Goal: Task Accomplishment & Management: Use online tool/utility

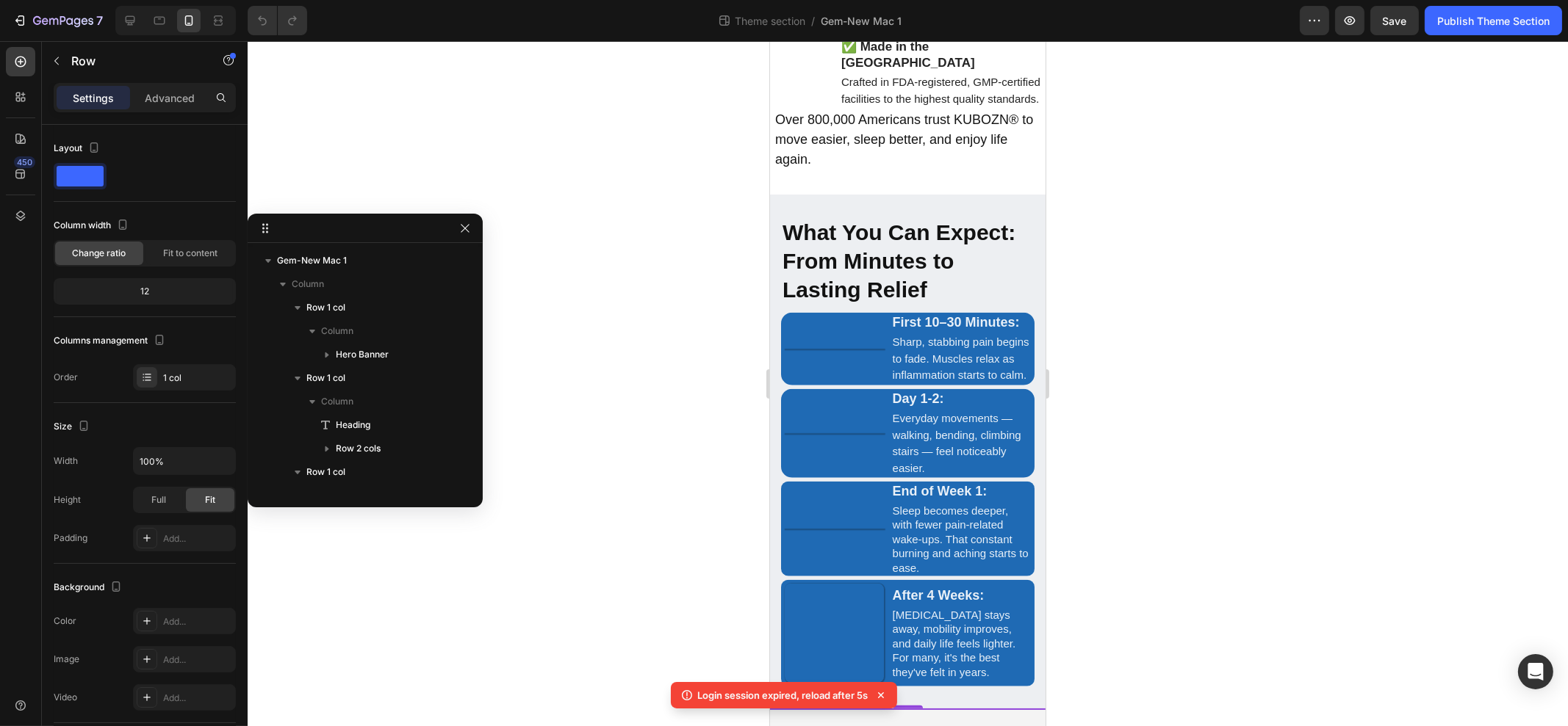
scroll to position [627, 0]
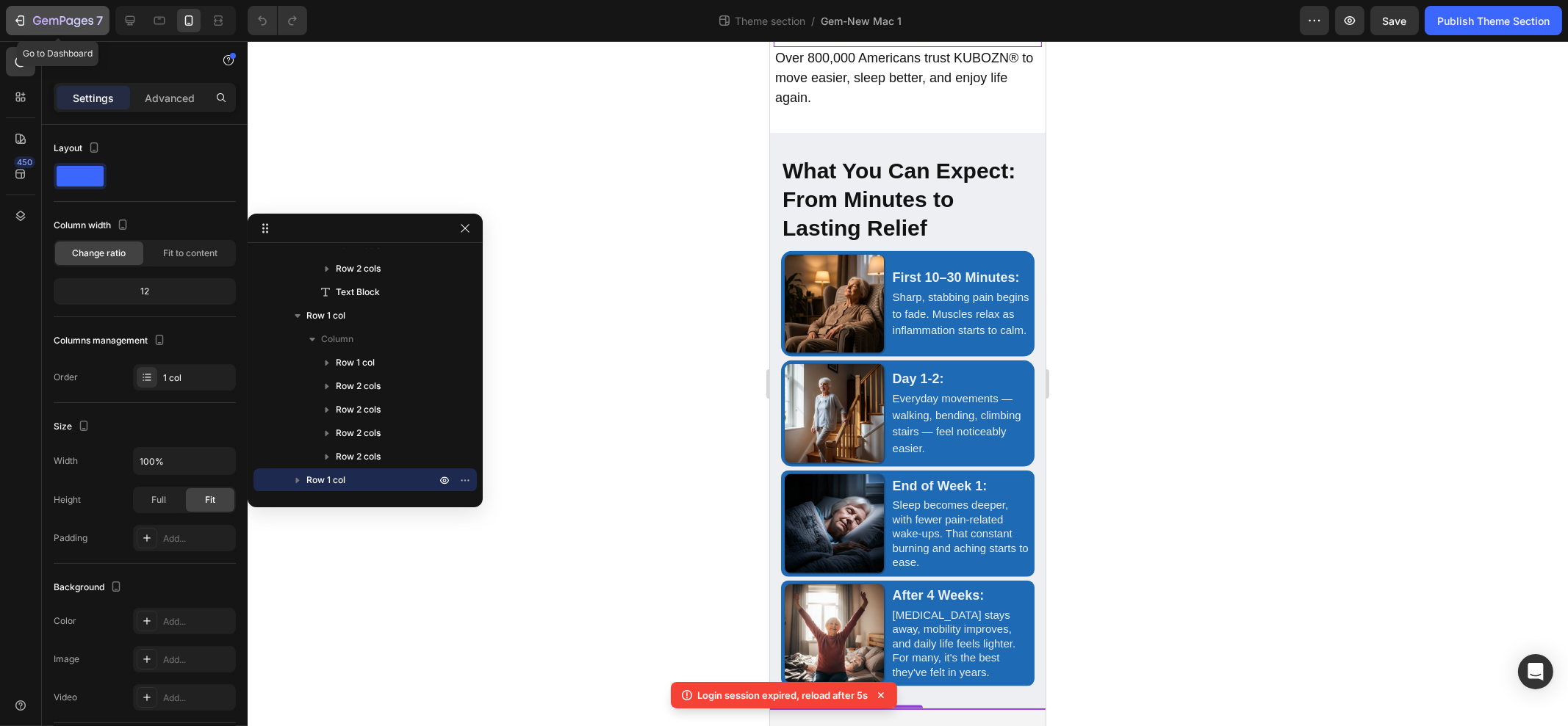
click at [19, 10] on button "7" at bounding box center [57, 20] width 104 height 29
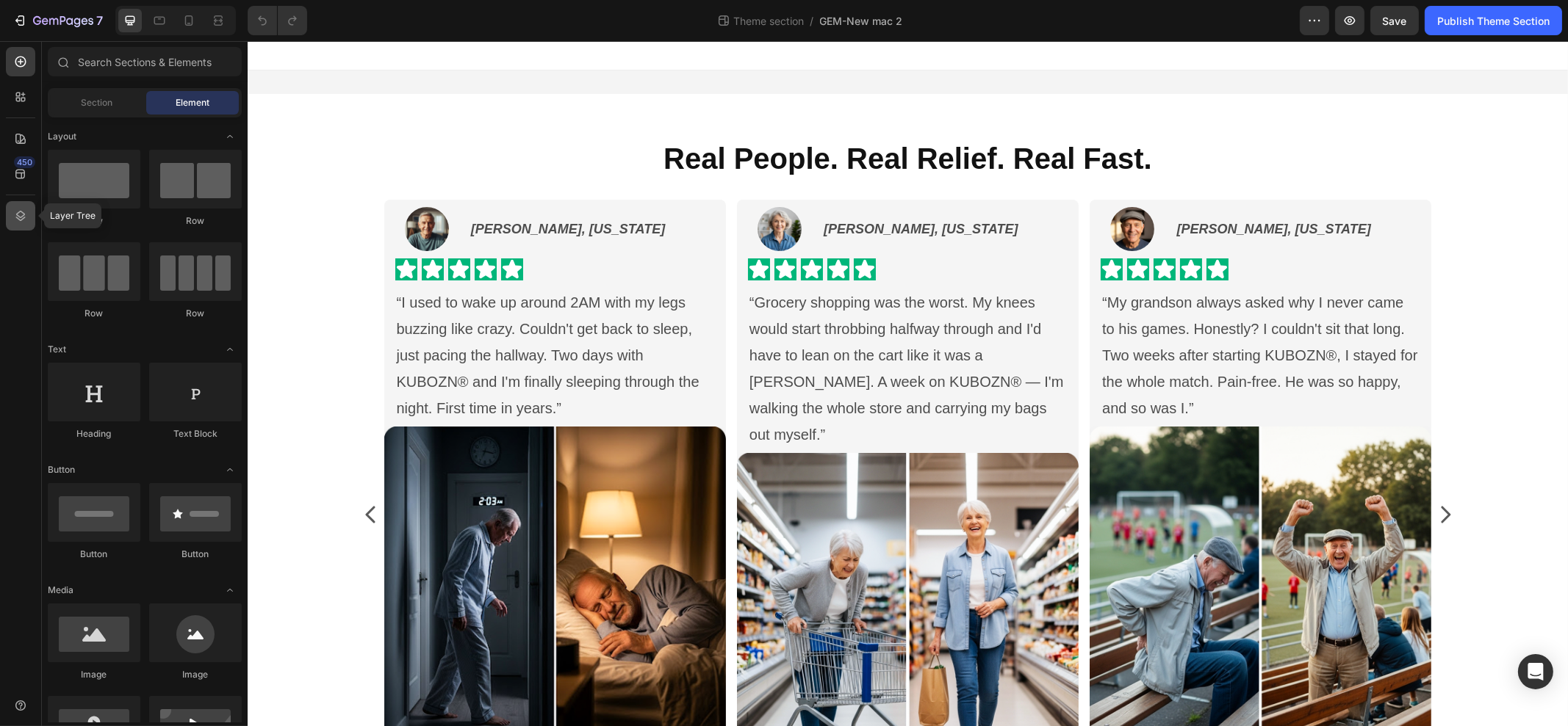
click at [23, 201] on div at bounding box center [20, 216] width 29 height 29
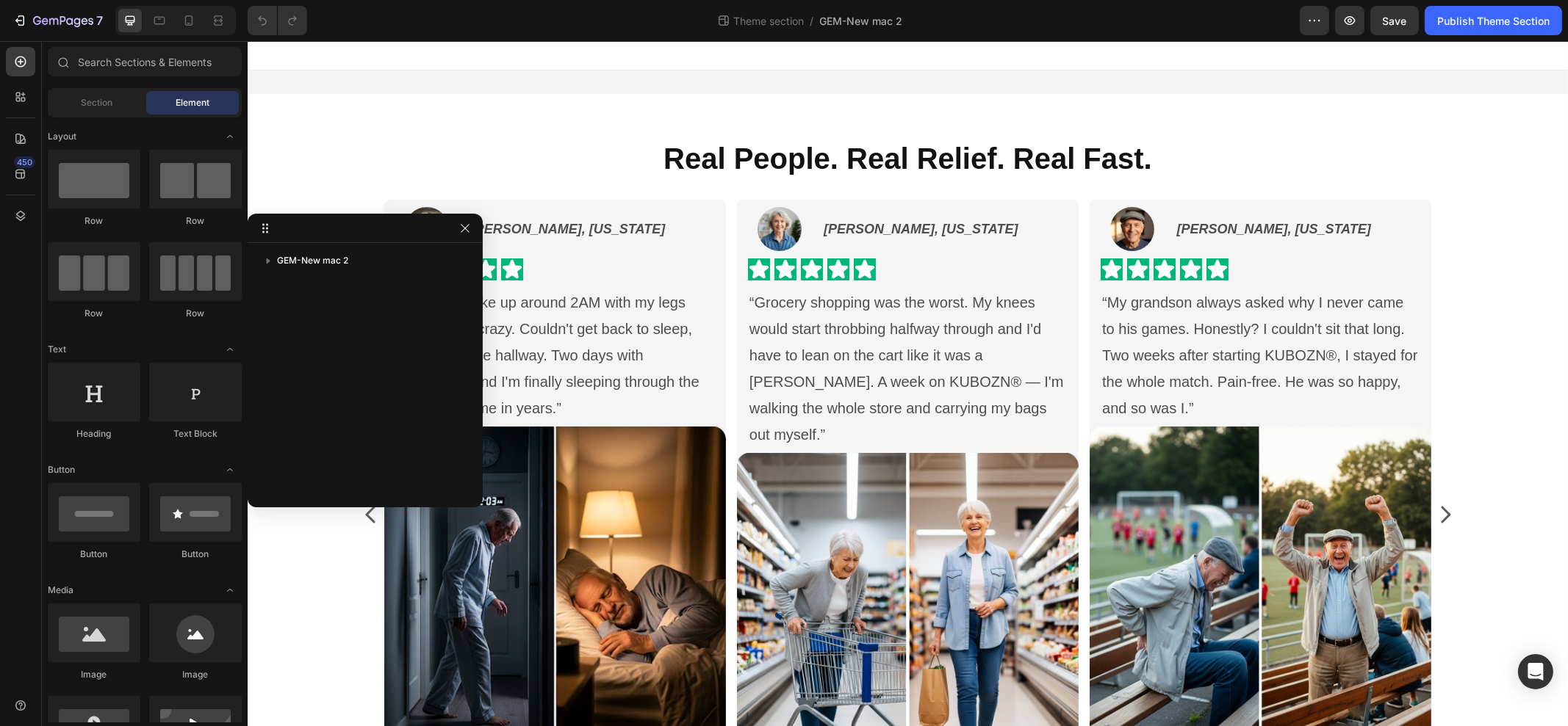
click at [307, 273] on div "GEM-New mac 2" at bounding box center [365, 370] width 235 height 242
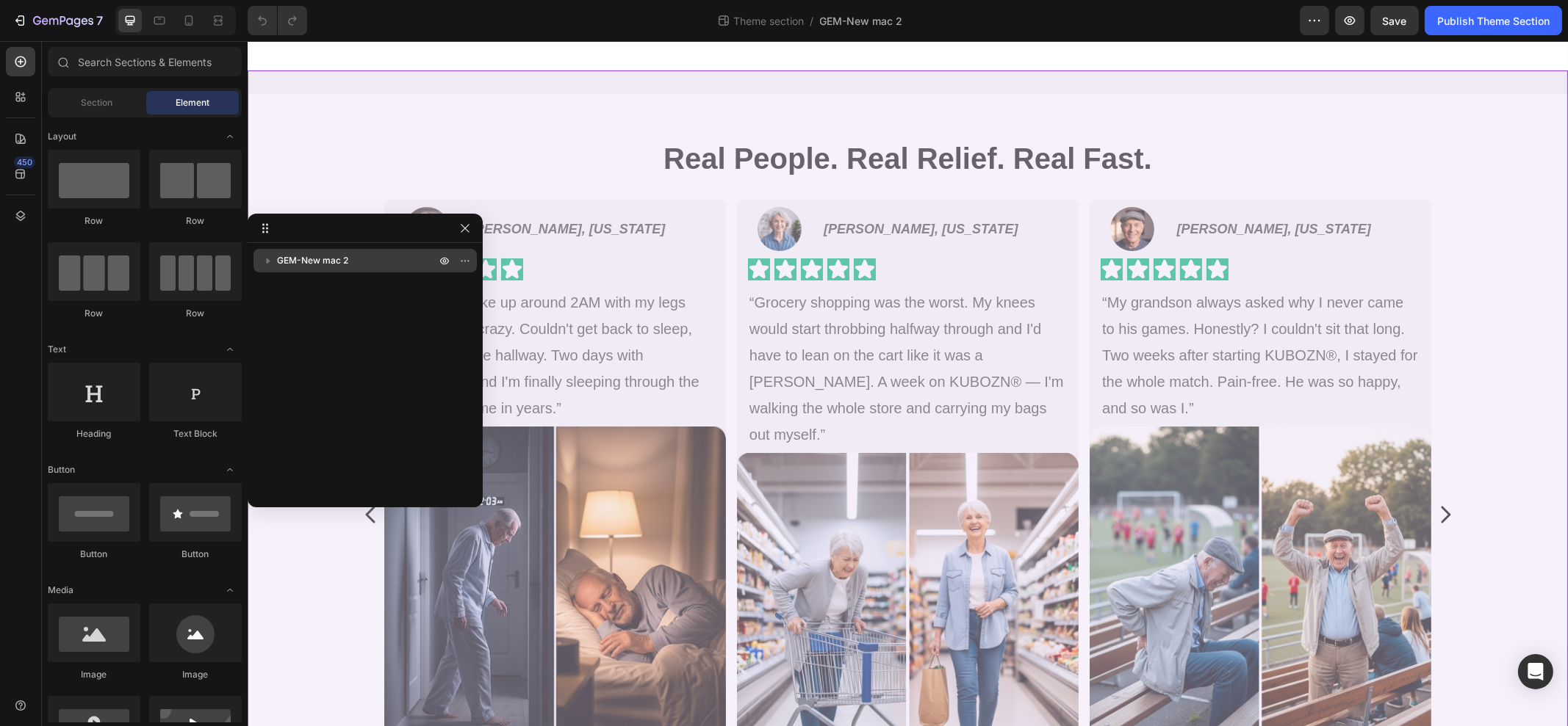
click at [309, 268] on div "GEM-New mac 2" at bounding box center [365, 261] width 211 height 24
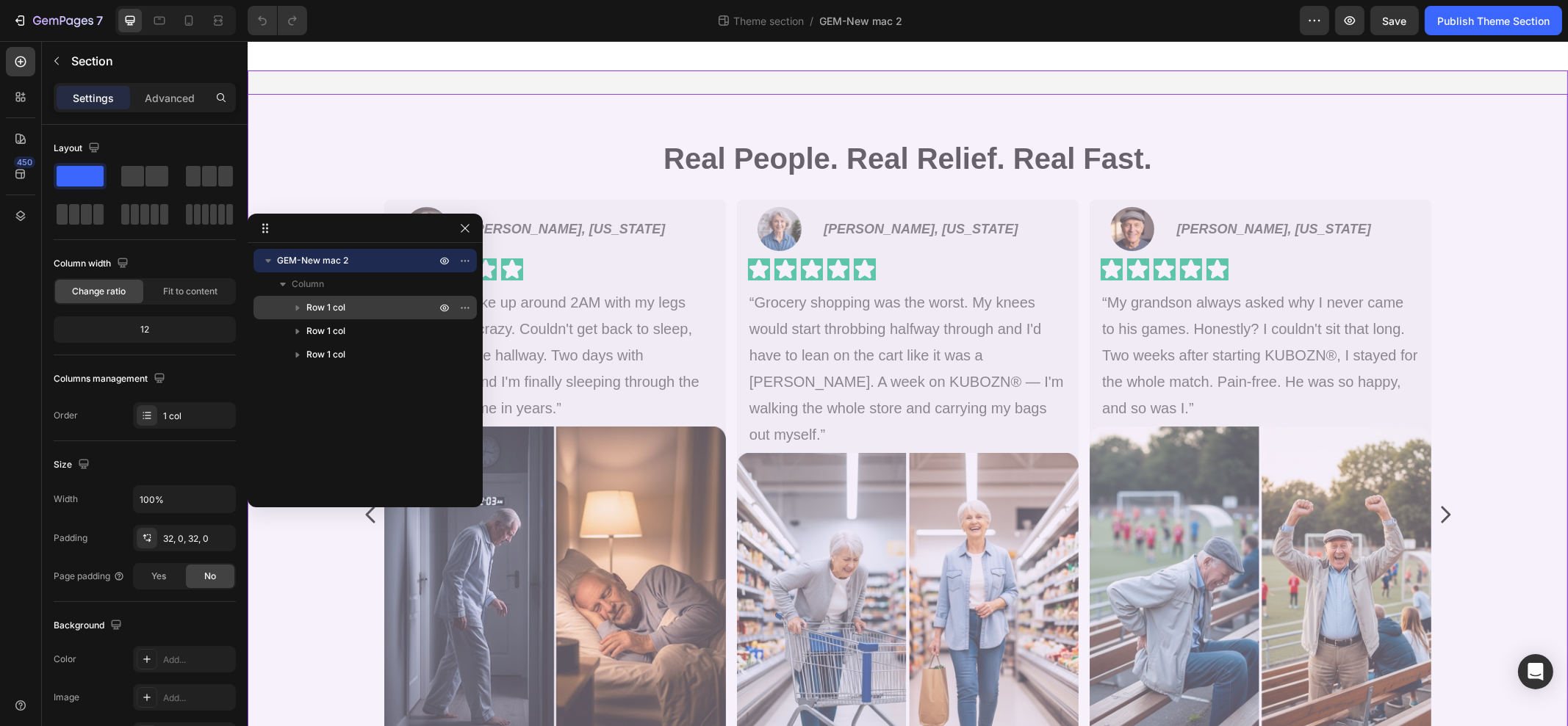
click at [338, 302] on span "Row 1 col" at bounding box center [326, 308] width 39 height 15
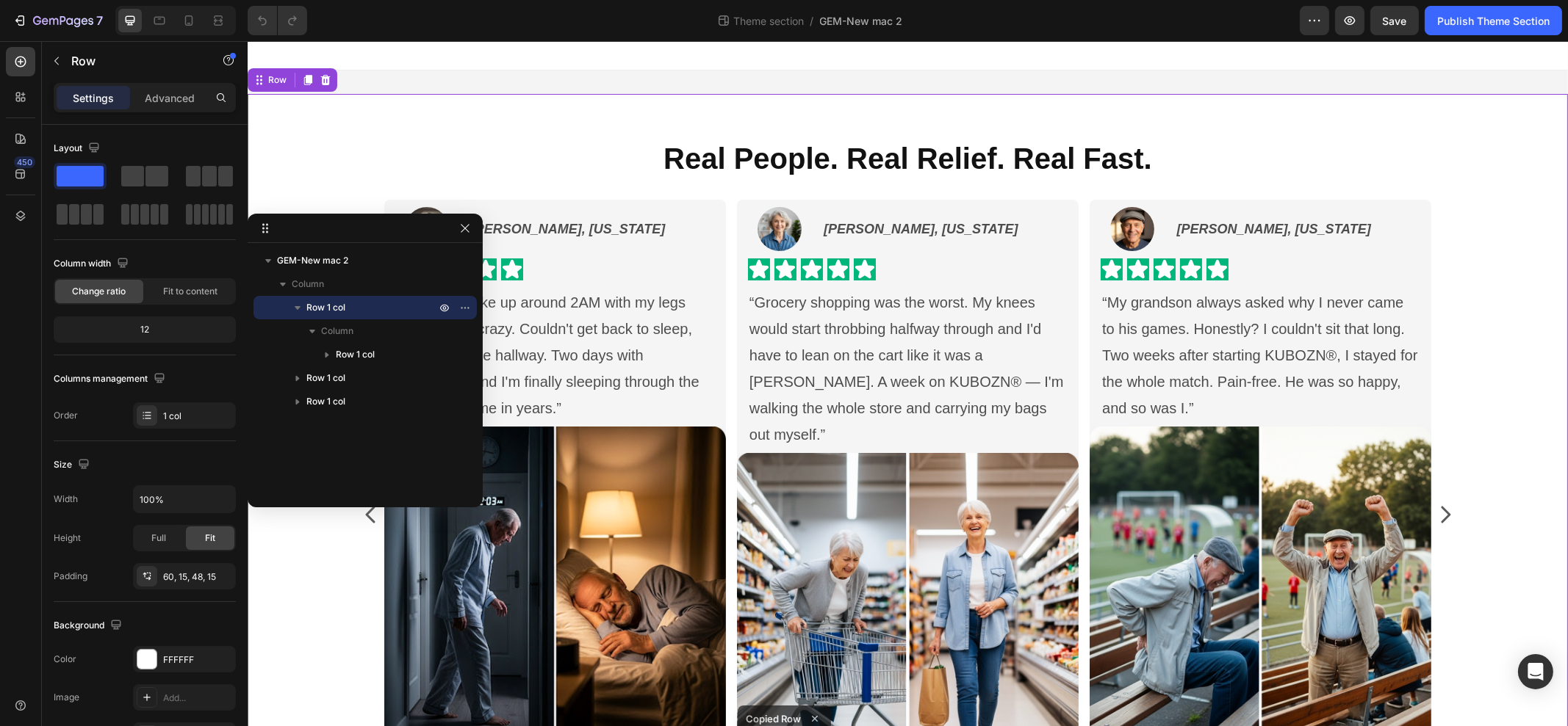
click at [339, 300] on span "Row 1 col" at bounding box center [326, 308] width 39 height 15
click at [329, 326] on span "Row 1 col" at bounding box center [326, 331] width 39 height 15
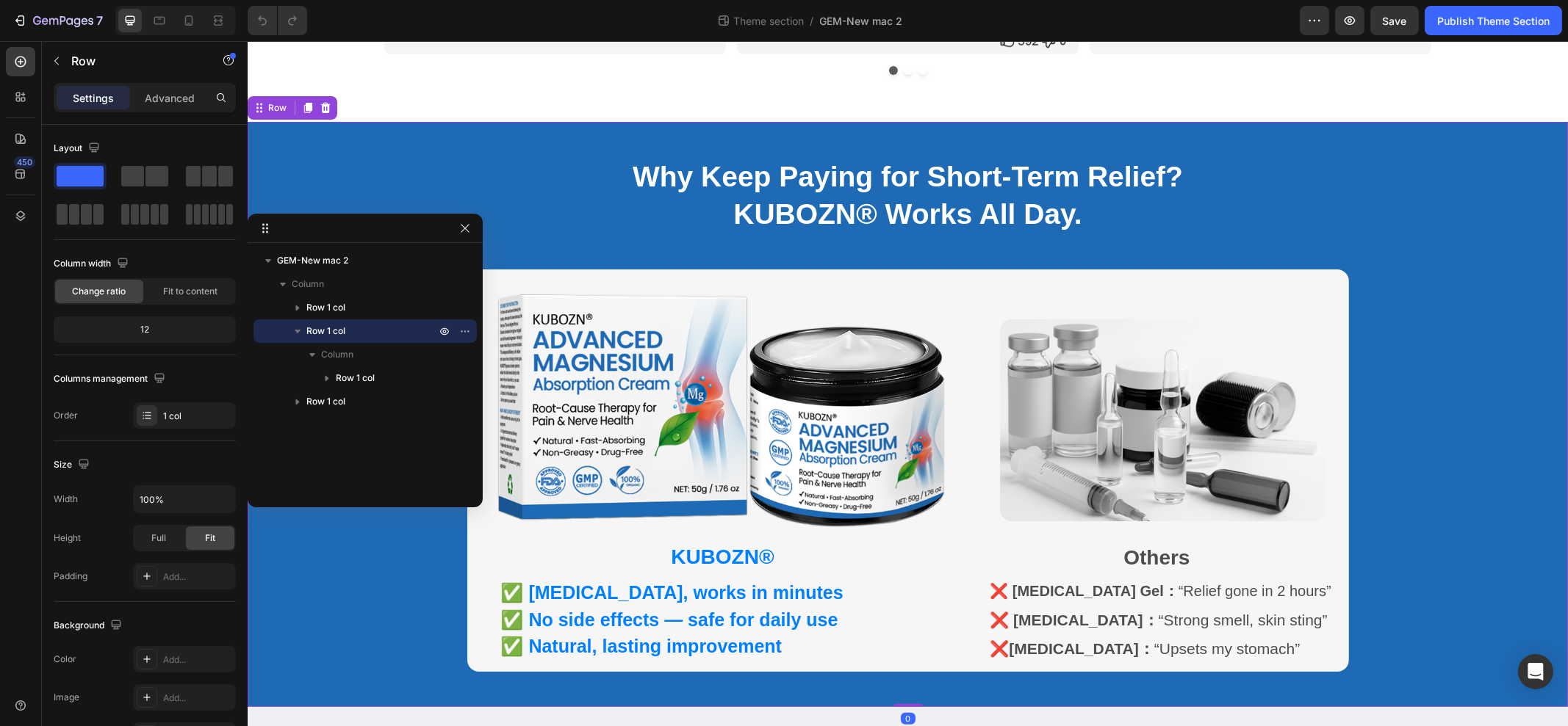
scroll to position [778, 0]
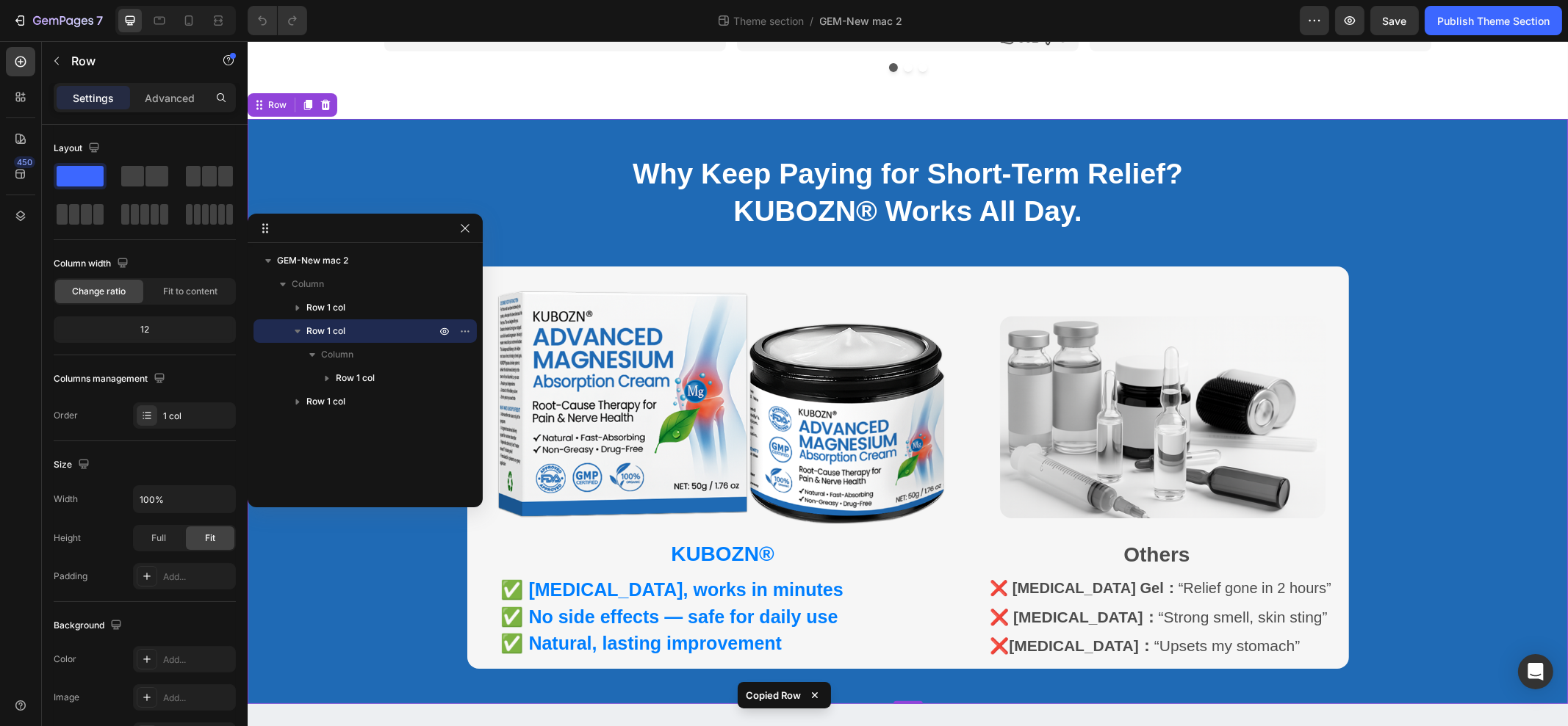
click at [360, 330] on p "Row 1 col" at bounding box center [372, 331] width 132 height 15
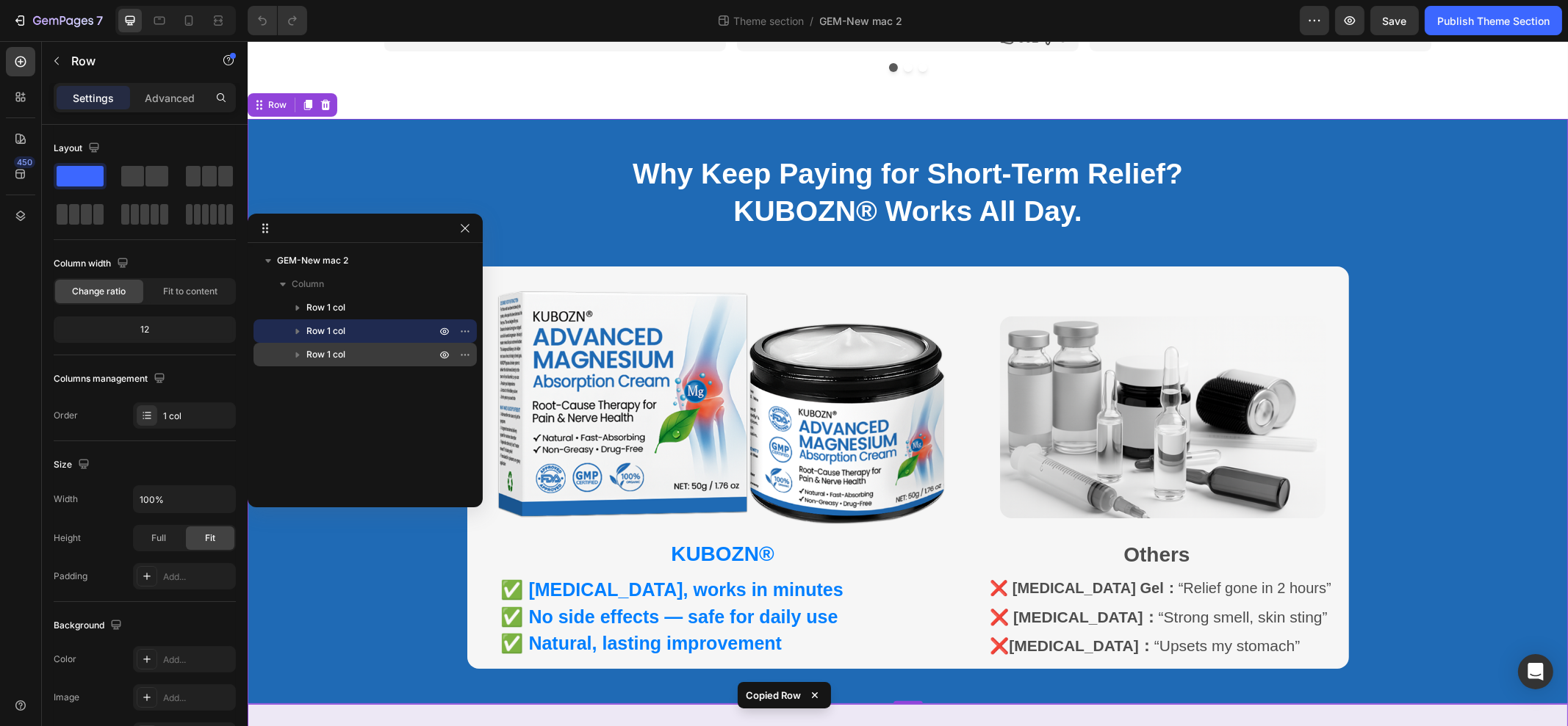
click at [346, 352] on p "Row 1 col" at bounding box center [372, 355] width 132 height 15
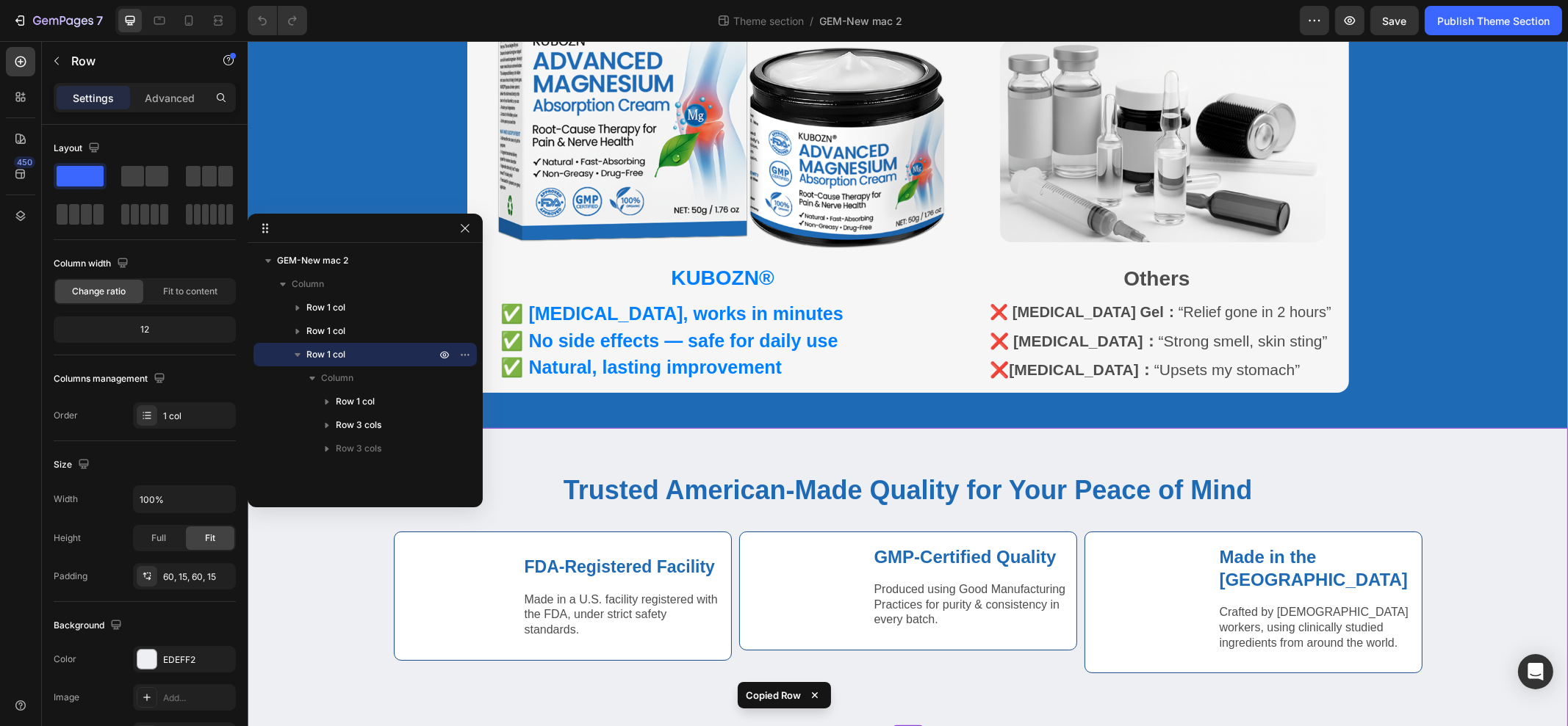
scroll to position [1054, 0]
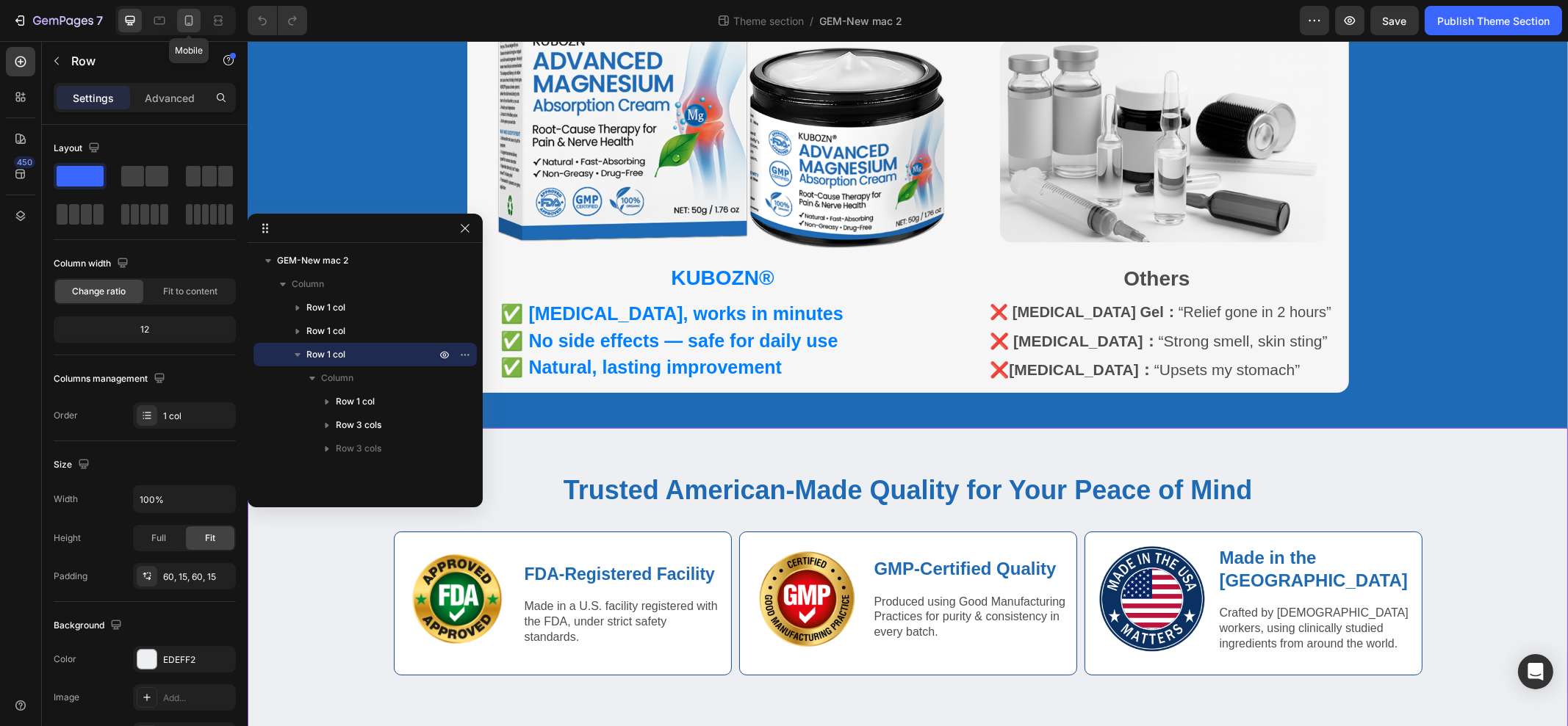
click at [185, 19] on icon at bounding box center [188, 20] width 8 height 10
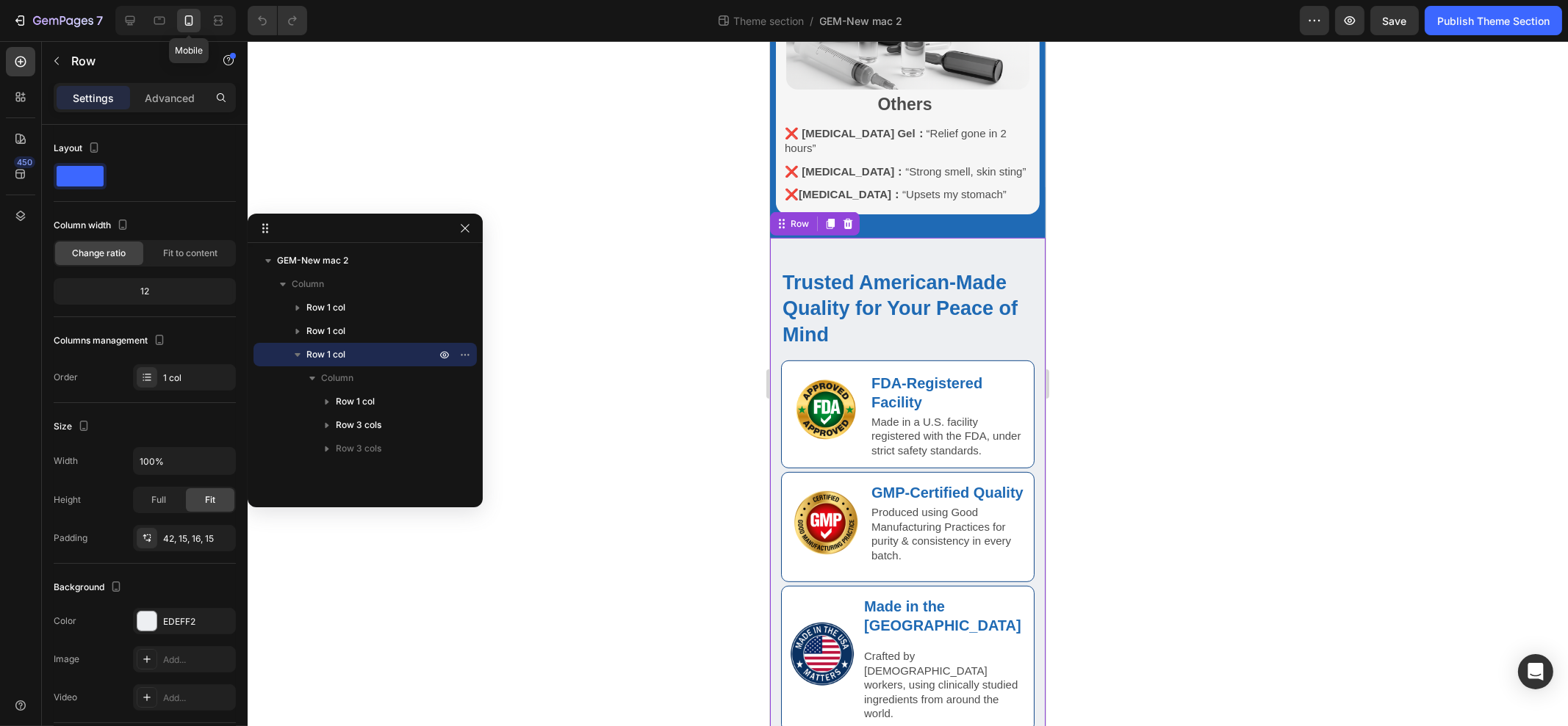
scroll to position [1144, 0]
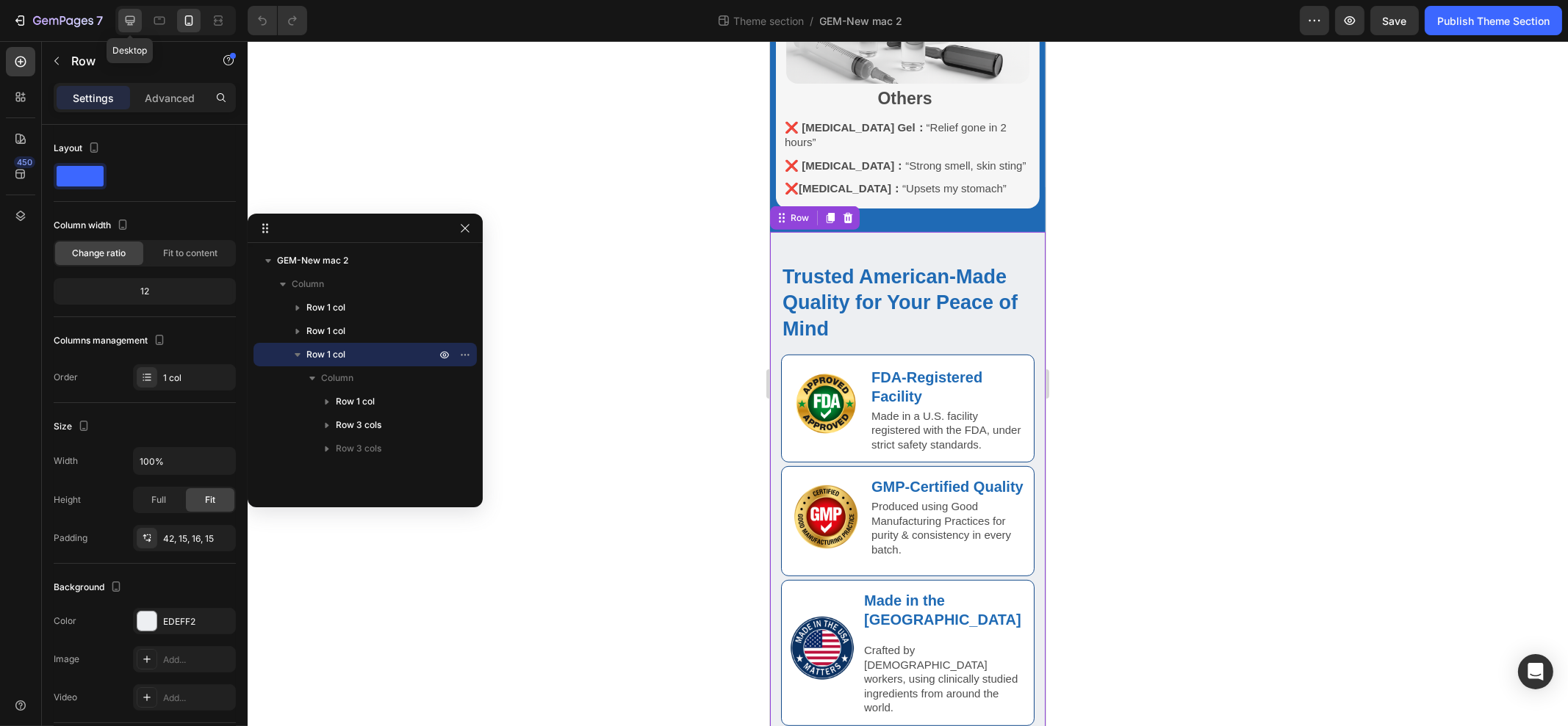
click at [130, 26] on icon at bounding box center [130, 21] width 15 height 15
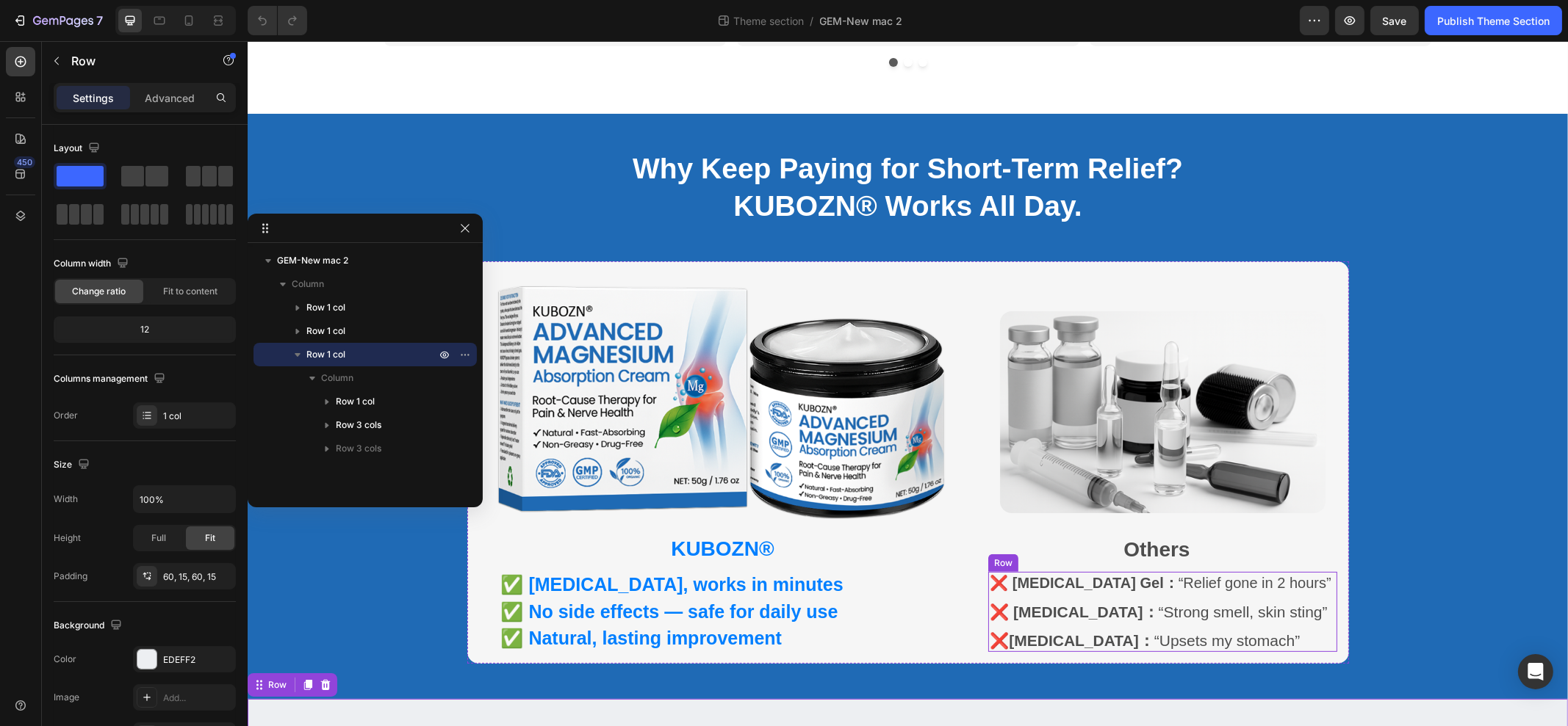
scroll to position [779, 0]
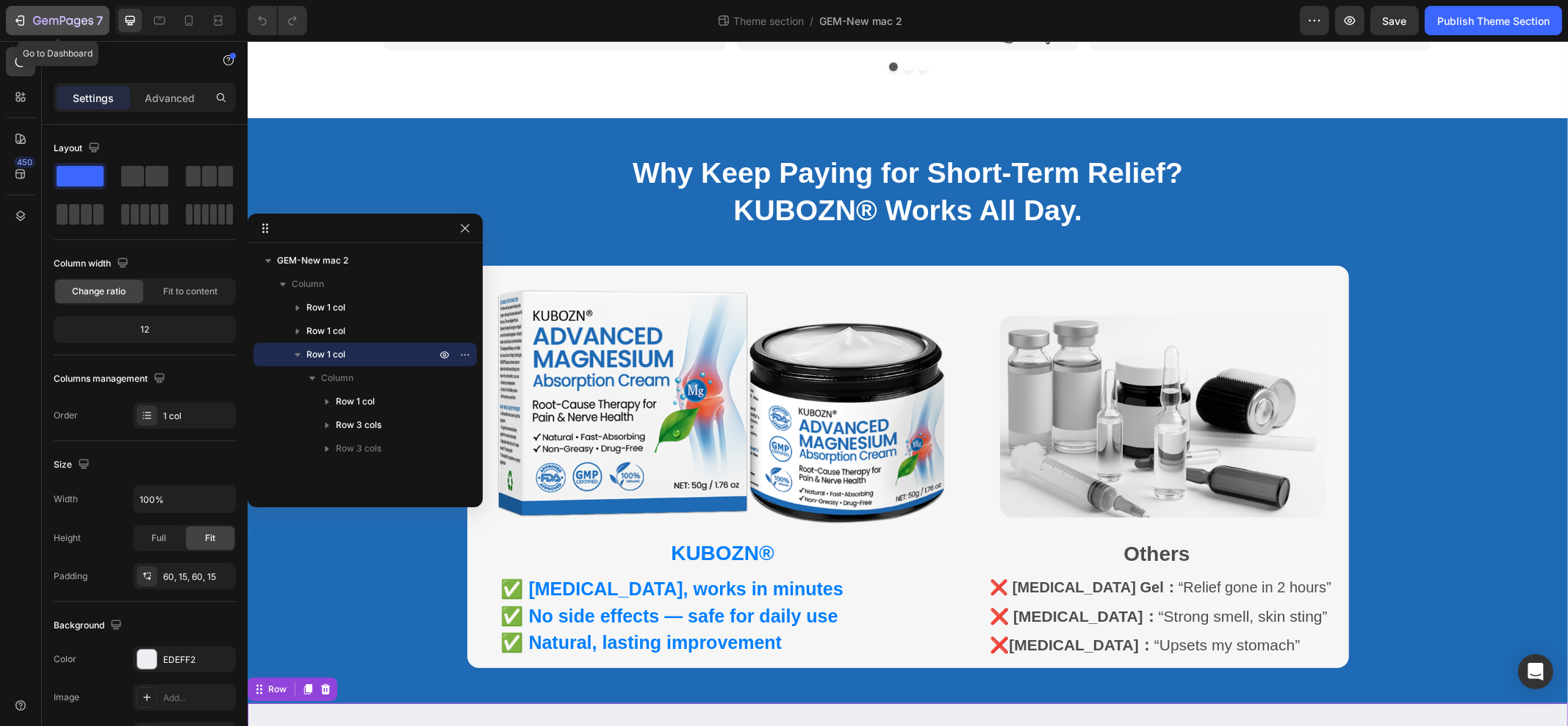
click at [7, 19] on button "7" at bounding box center [57, 20] width 104 height 29
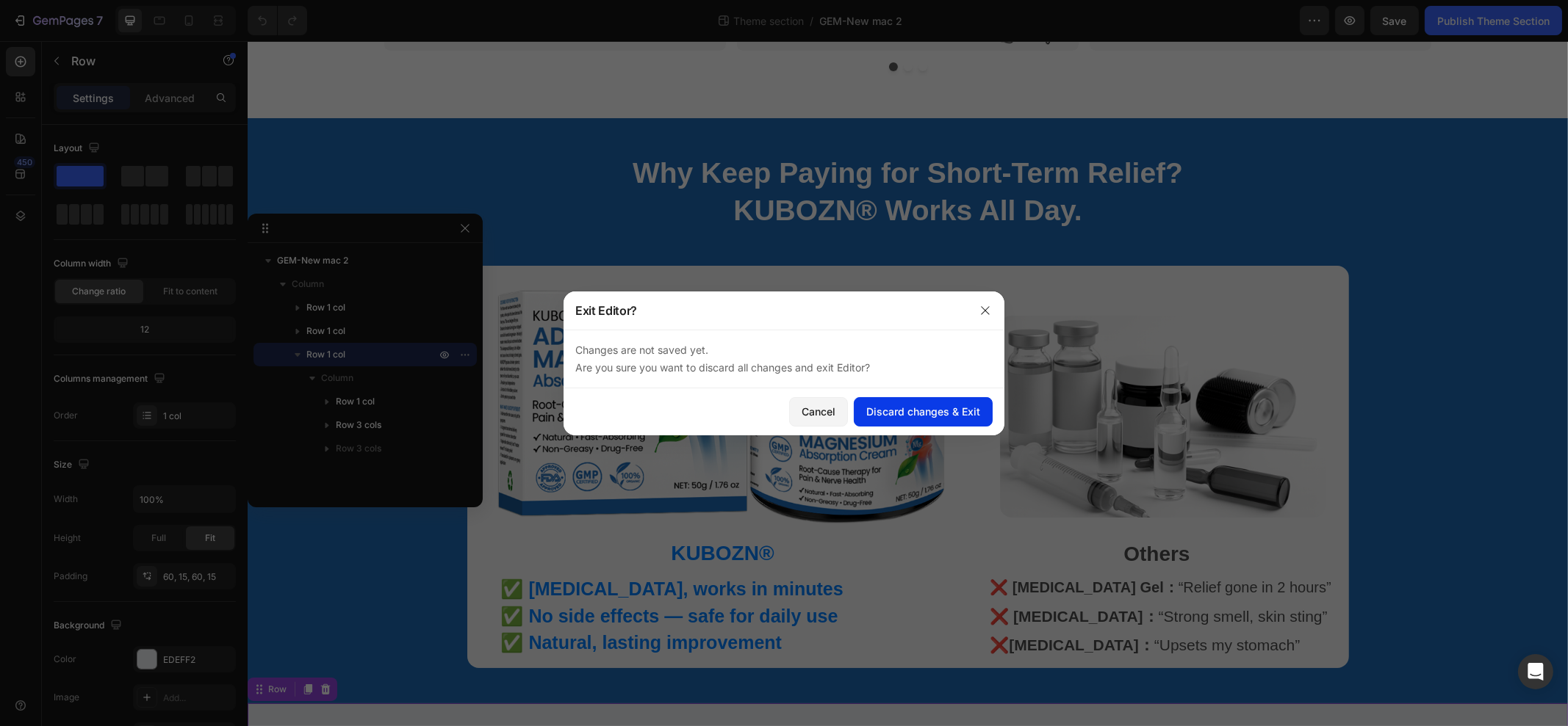
click at [882, 408] on div "Discard changes & Exit" at bounding box center [923, 411] width 114 height 15
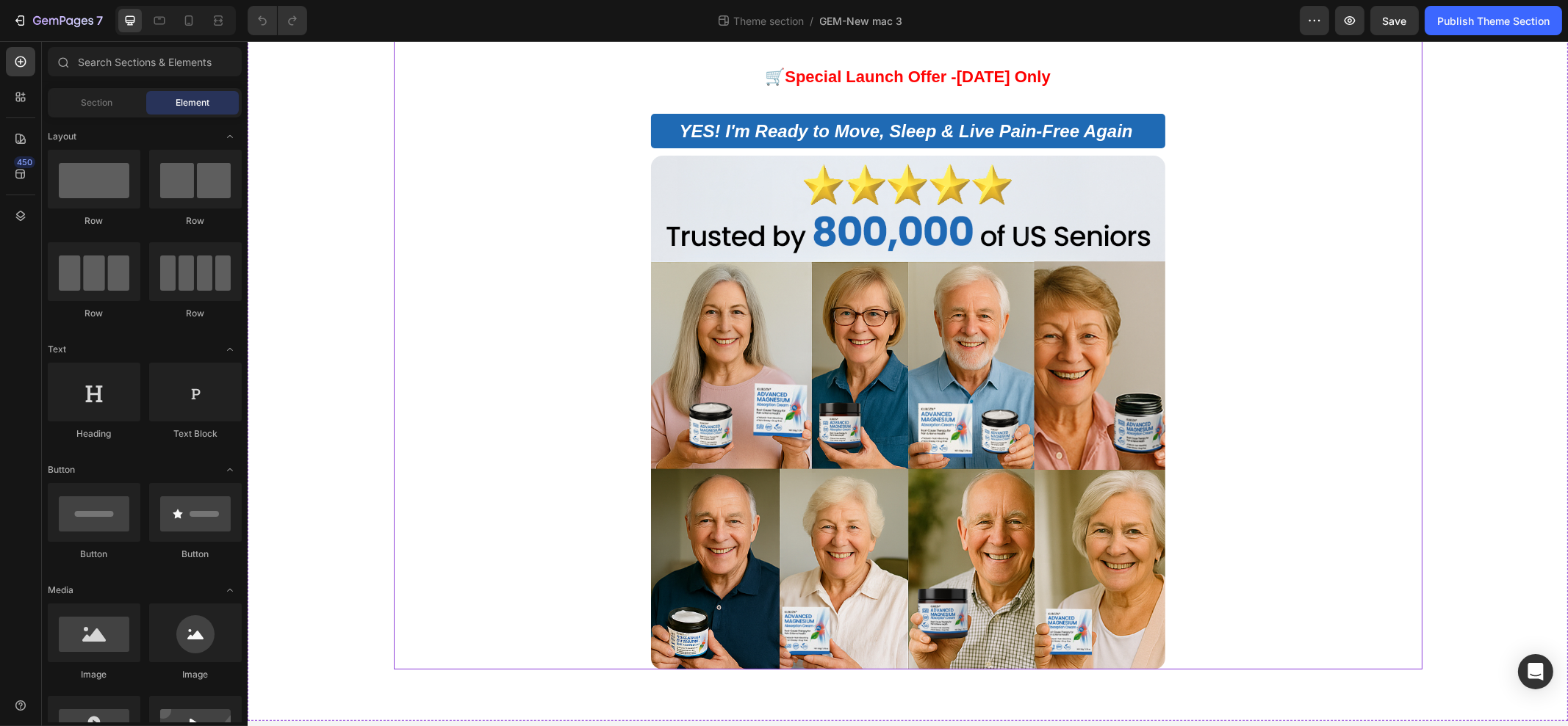
scroll to position [1233, 0]
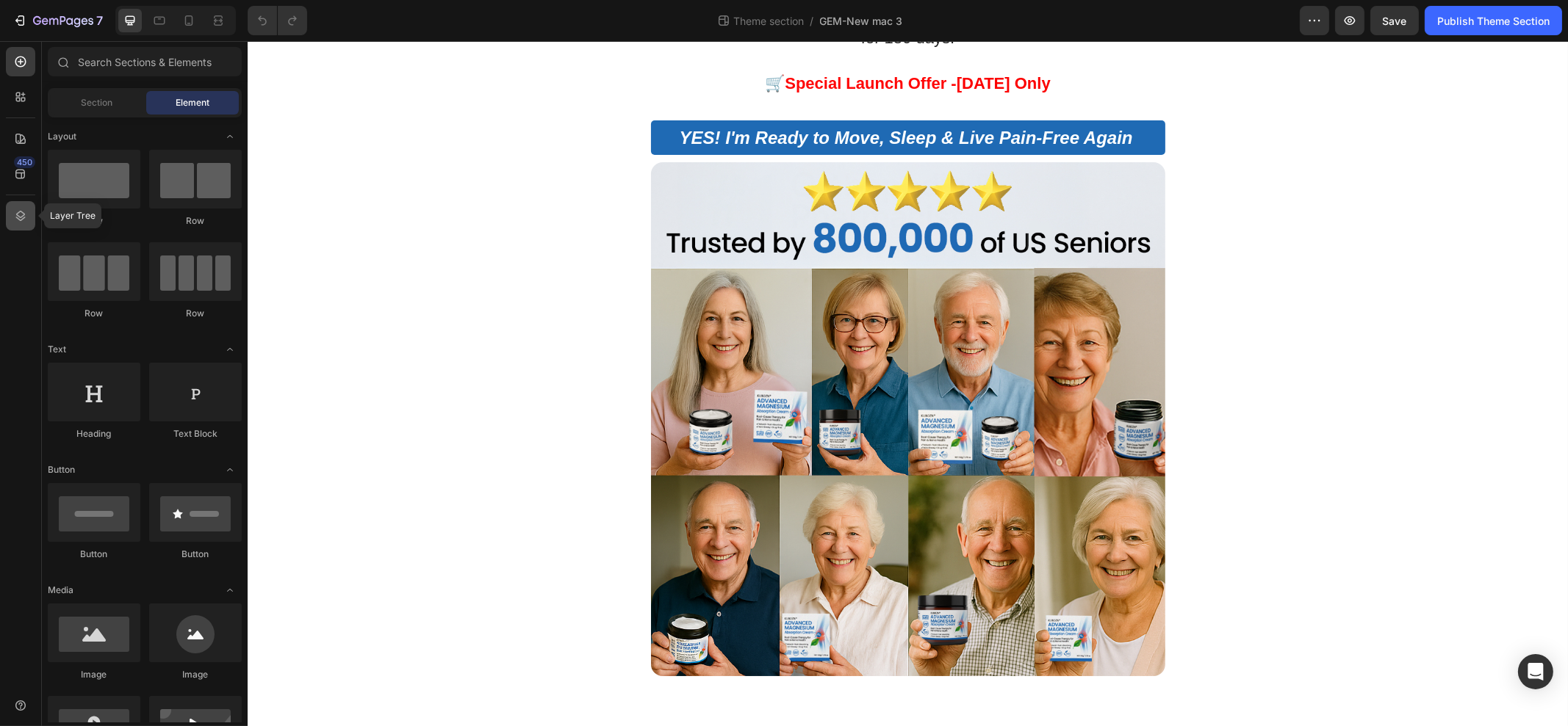
click at [17, 215] on icon at bounding box center [21, 216] width 9 height 10
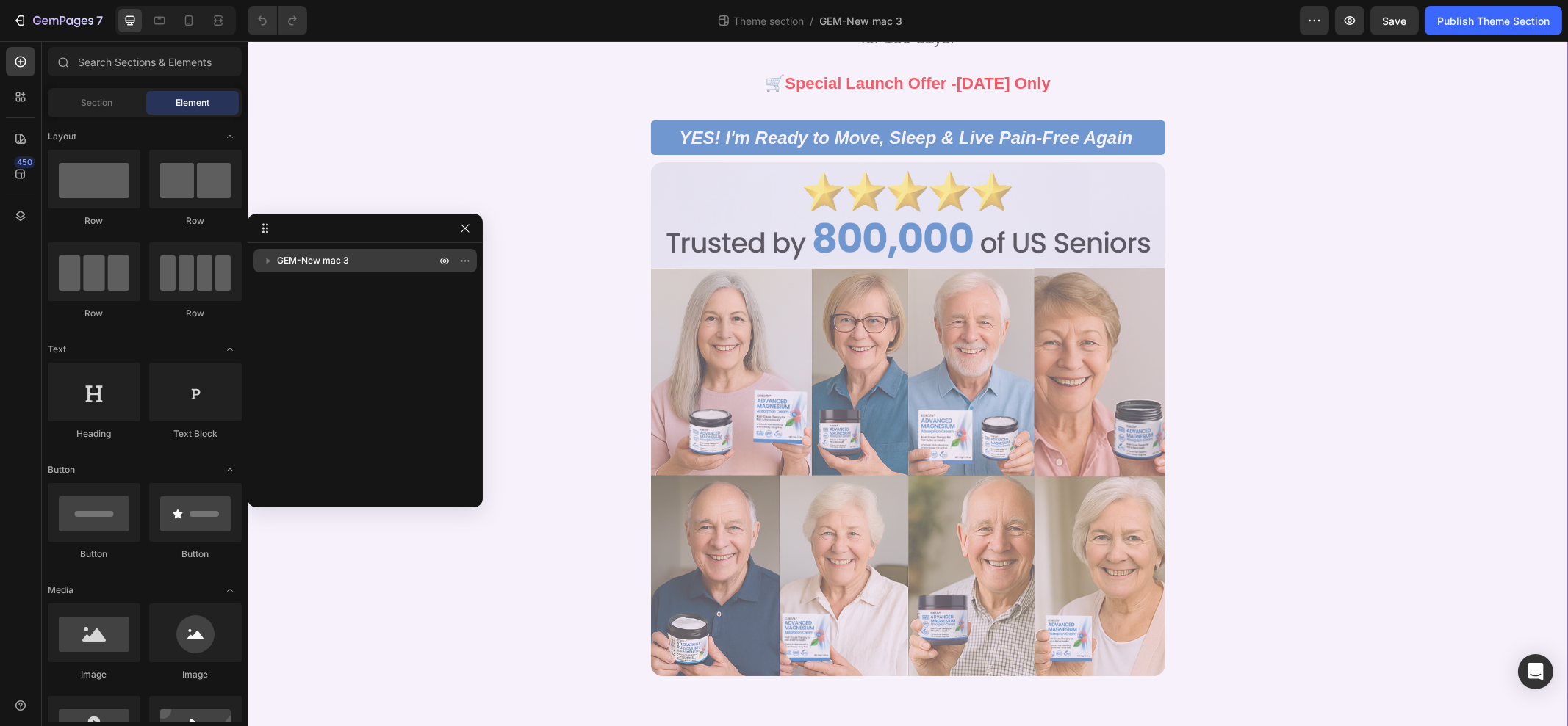
click at [292, 265] on span "GEM-New mac 3" at bounding box center [312, 260] width 72 height 15
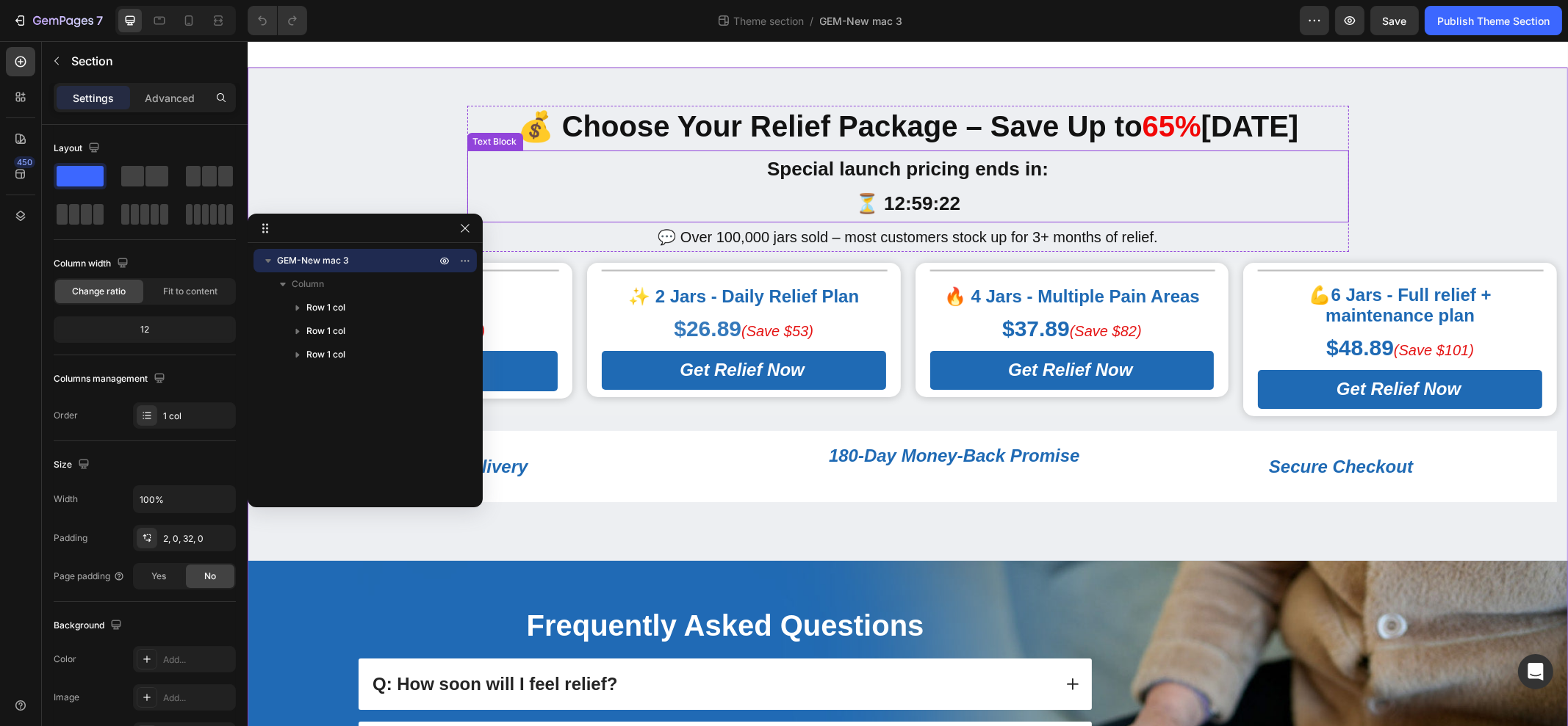
scroll to position [0, 0]
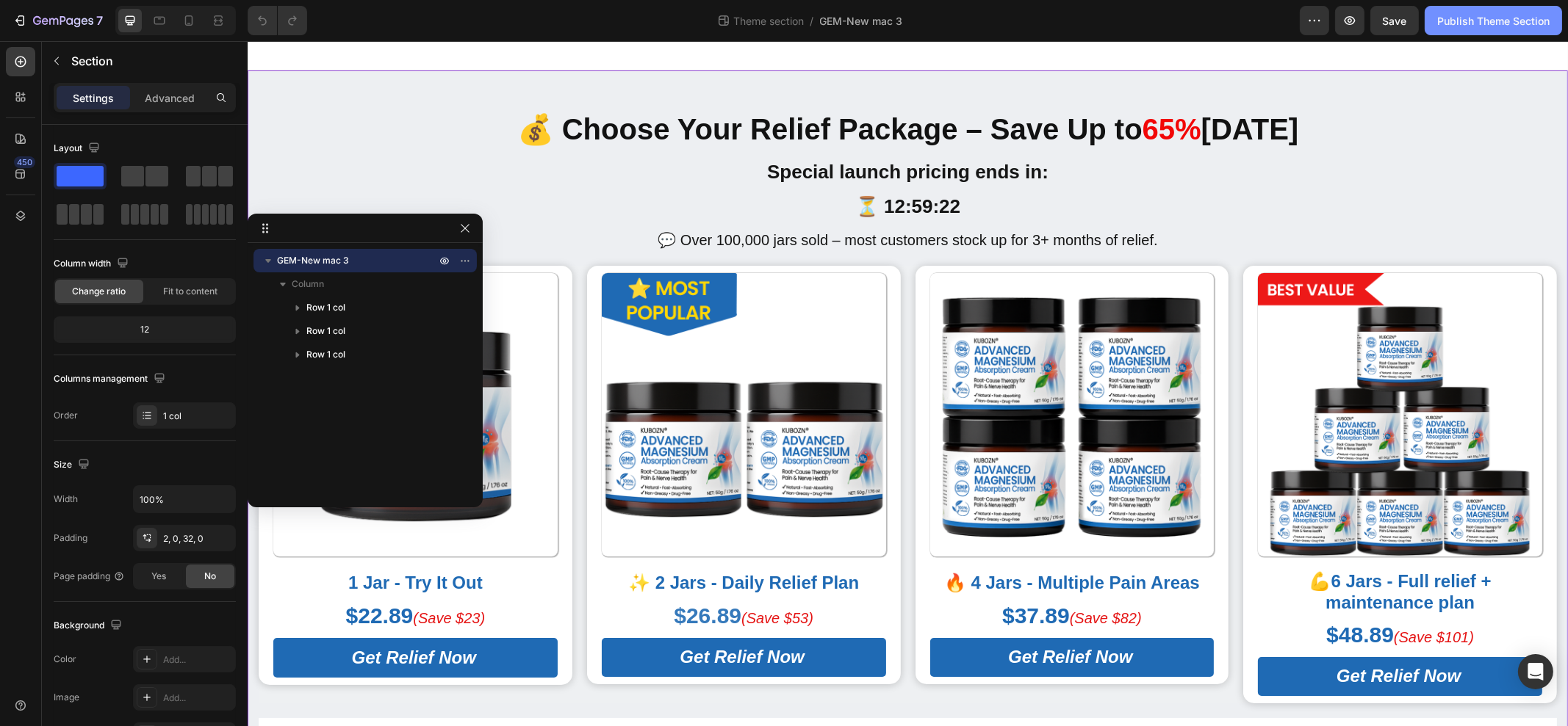
click at [1455, 16] on div "Publish Theme Section" at bounding box center [1493, 21] width 113 height 15
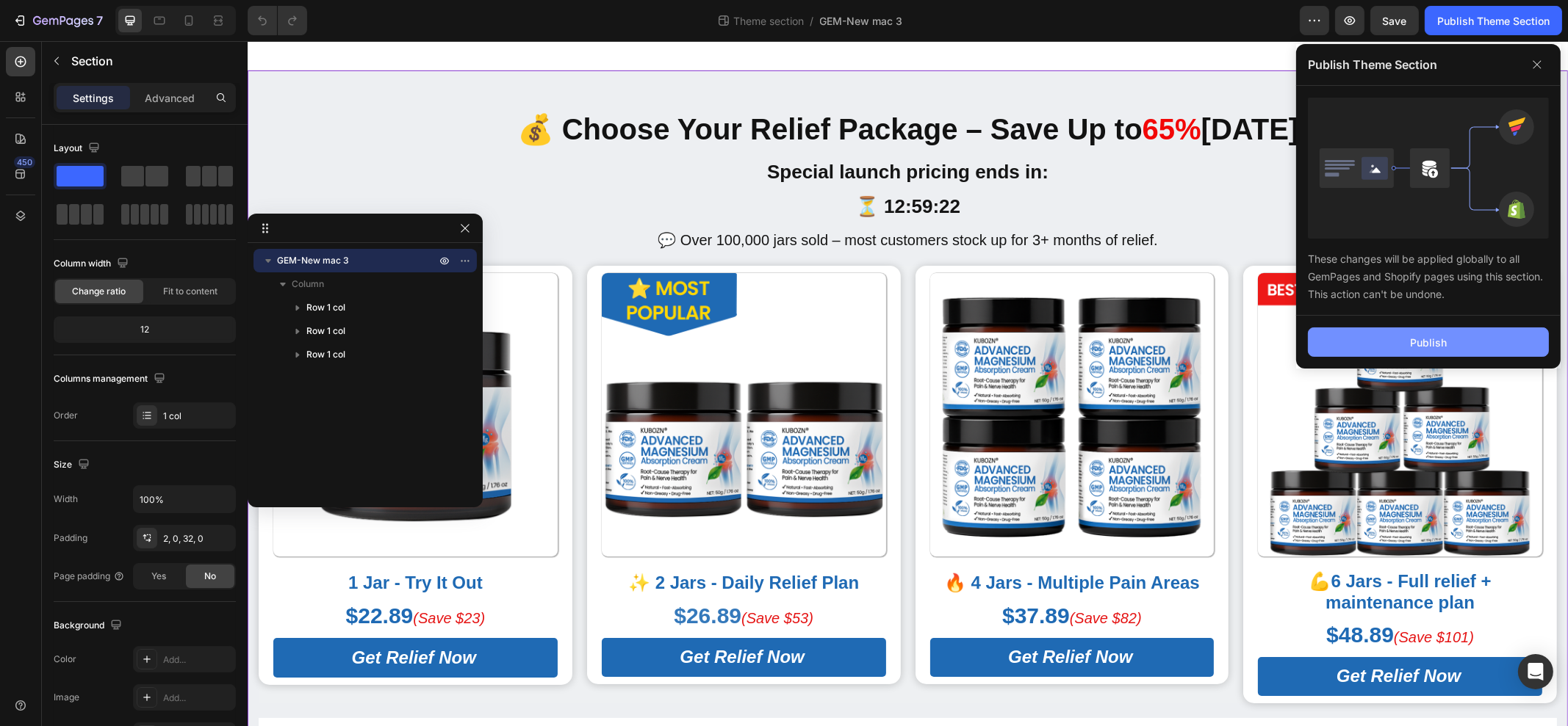
click at [1436, 337] on div "Publish" at bounding box center [1428, 342] width 36 height 15
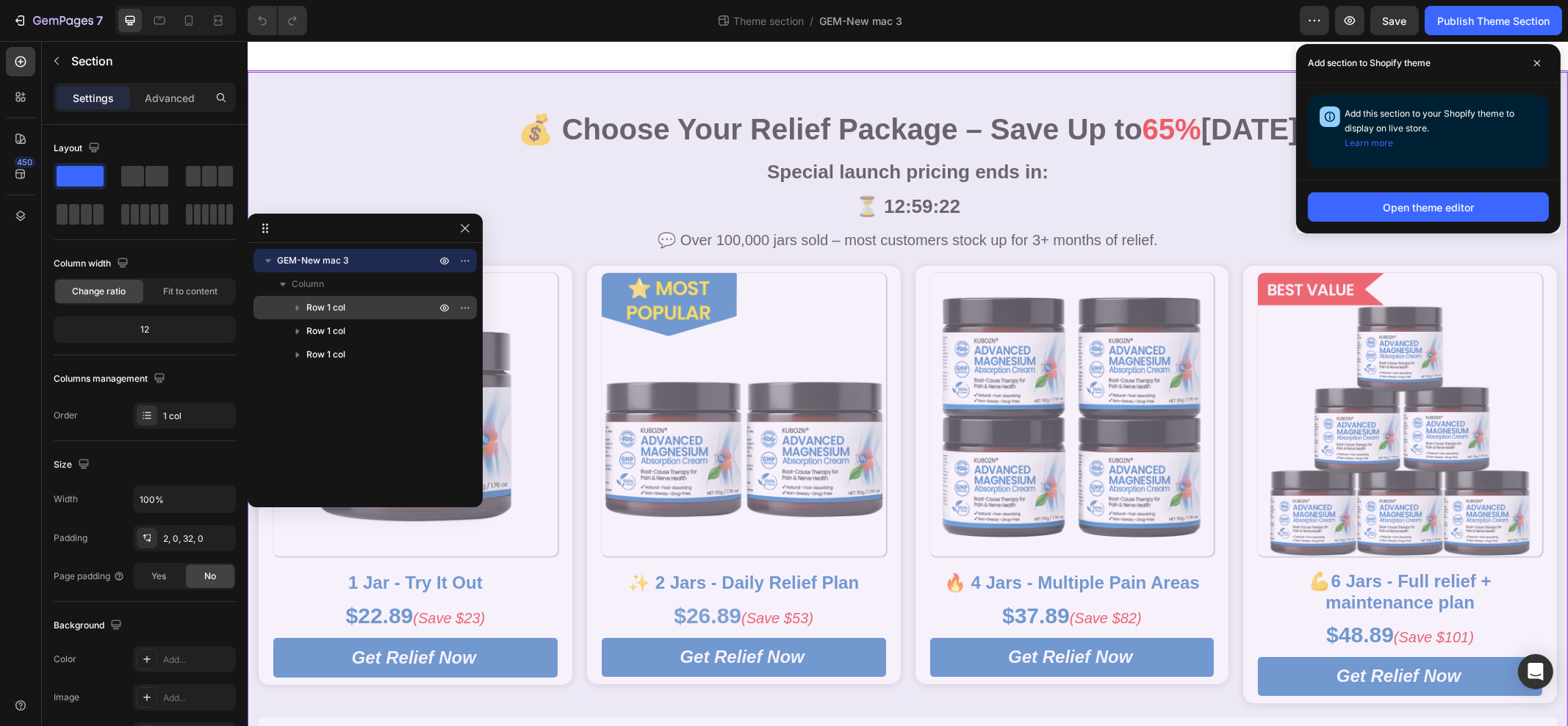
click at [352, 302] on p "Row 1 col" at bounding box center [372, 308] width 132 height 15
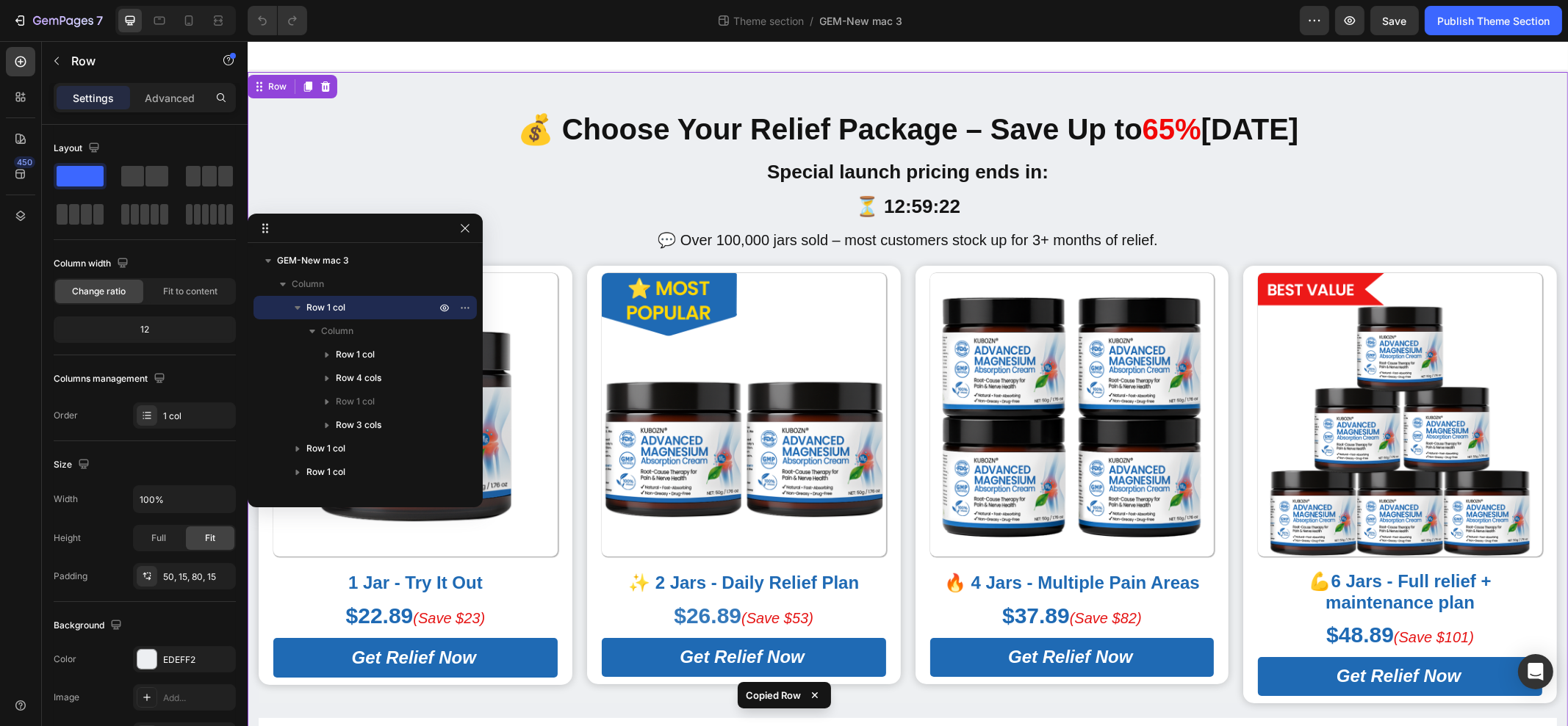
click at [364, 311] on p "Row 1 col" at bounding box center [372, 308] width 132 height 15
click at [359, 327] on p "Row 1 col" at bounding box center [372, 331] width 132 height 15
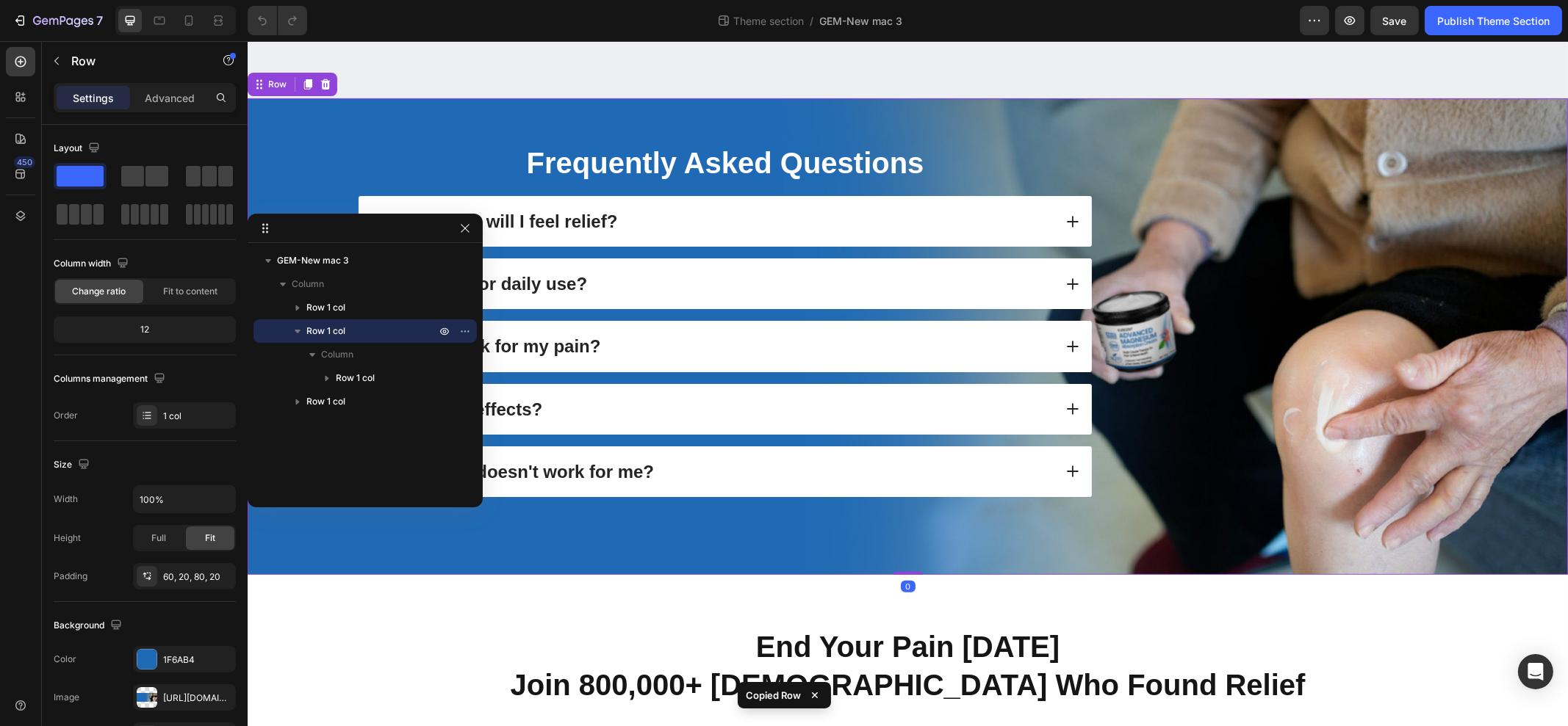
scroll to position [816, 0]
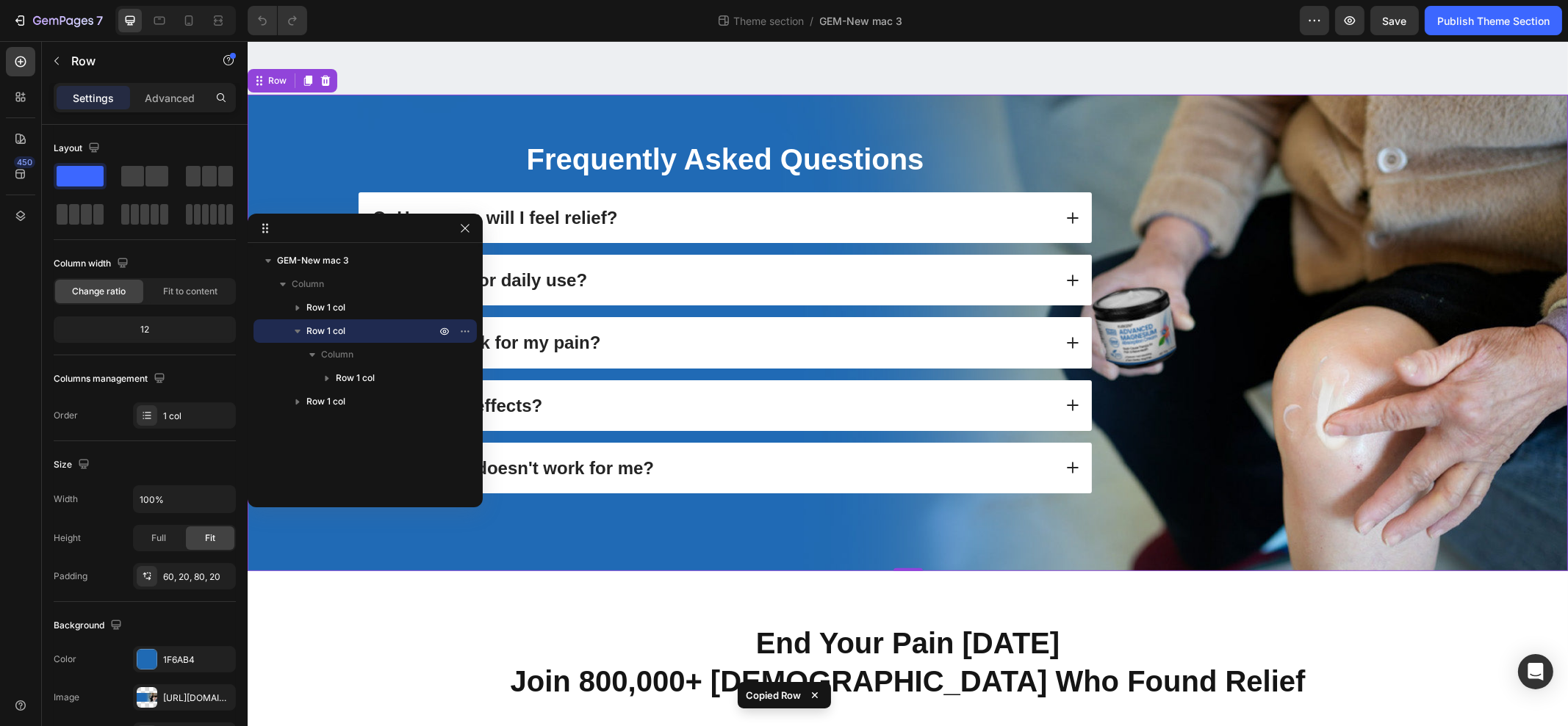
click at [349, 328] on p "Row 1 col" at bounding box center [372, 331] width 132 height 15
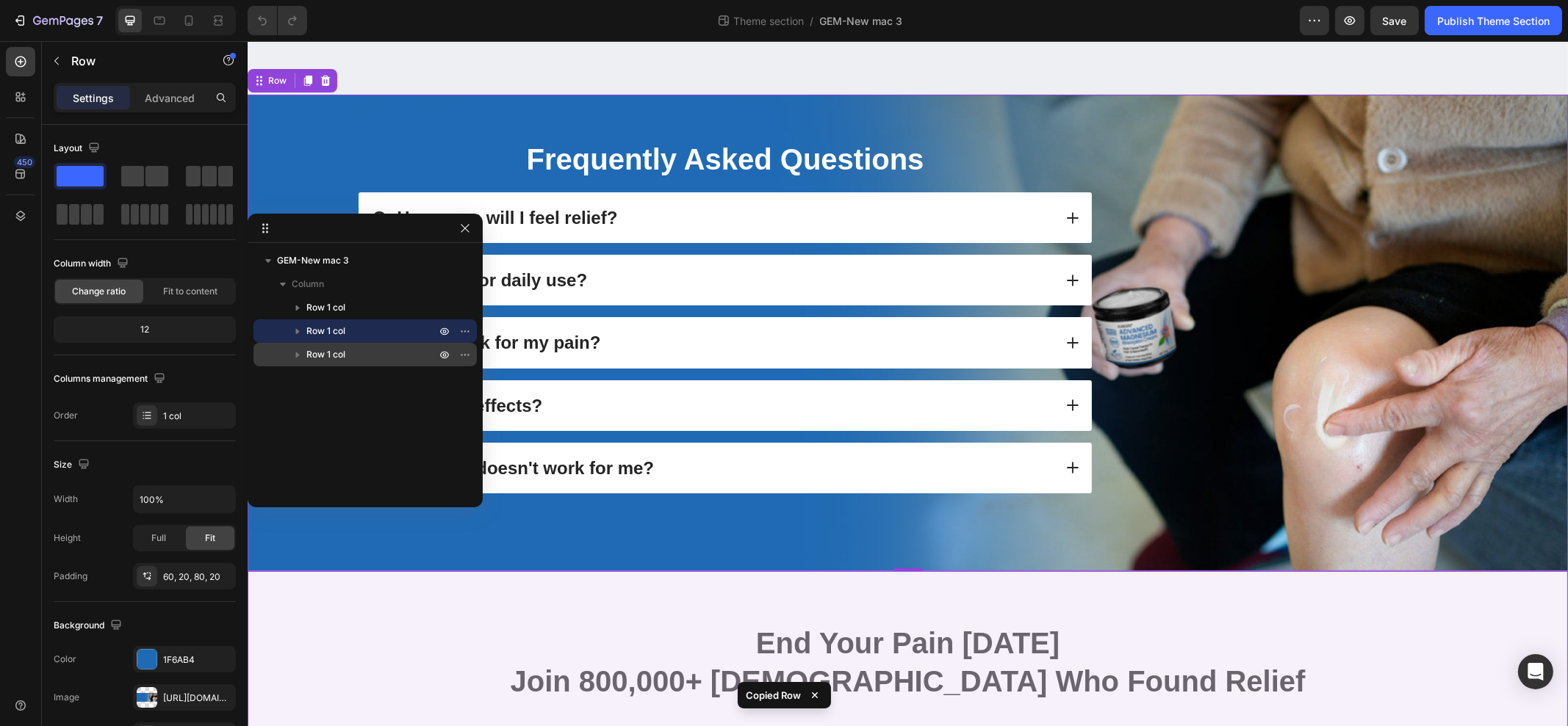
click at [348, 358] on p "Row 1 col" at bounding box center [372, 355] width 132 height 15
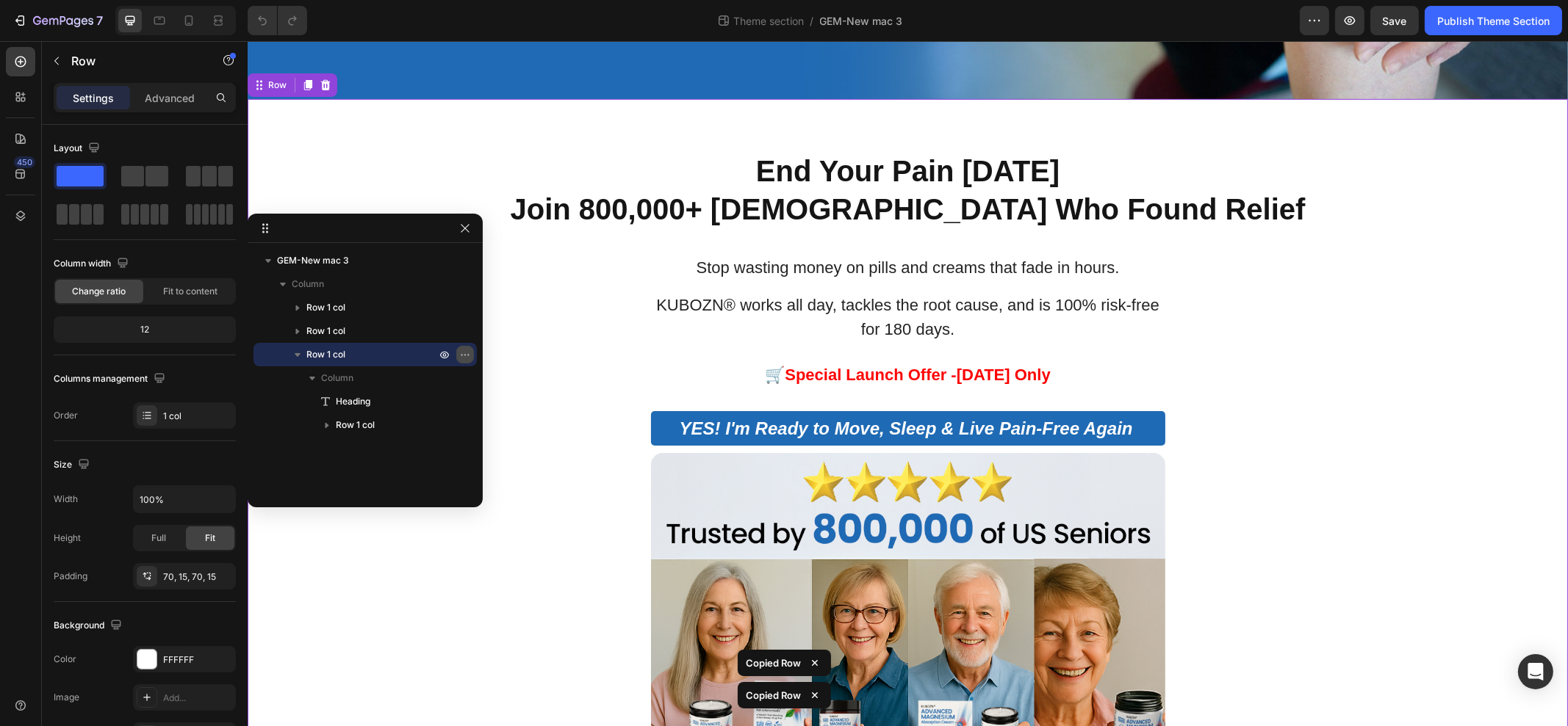
scroll to position [1291, 0]
